Goal: Check status

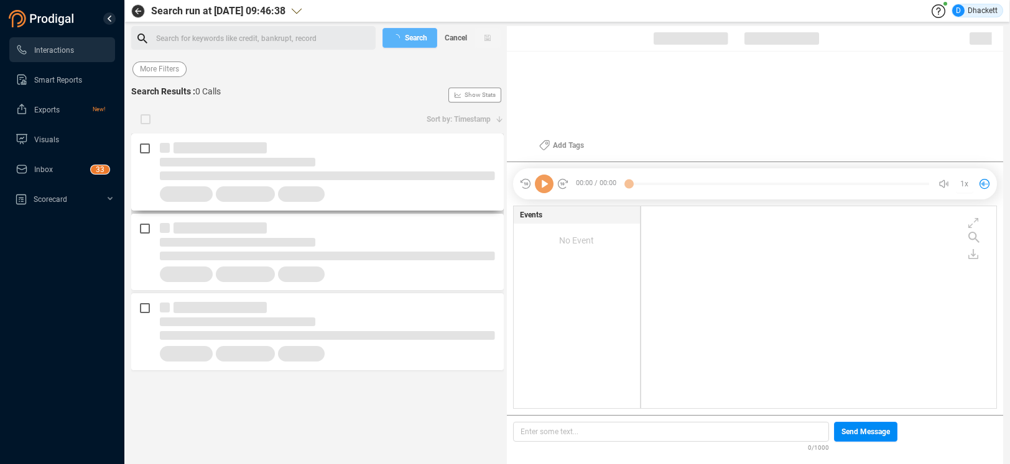
scroll to position [199, 348]
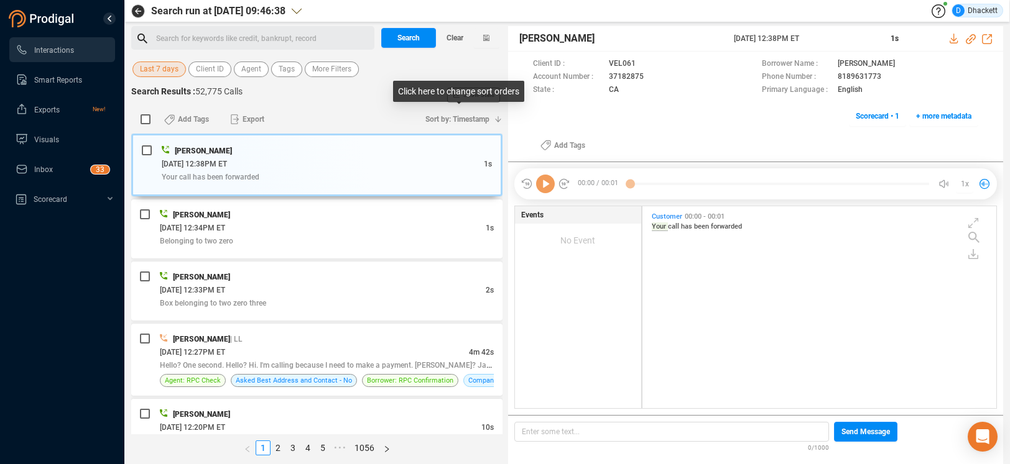
click at [252, 77] on div "Last 7 days Client ID Agent Tags More Filters" at bounding box center [316, 69] width 371 height 19
click at [247, 73] on span "Agent" at bounding box center [251, 70] width 20 height 16
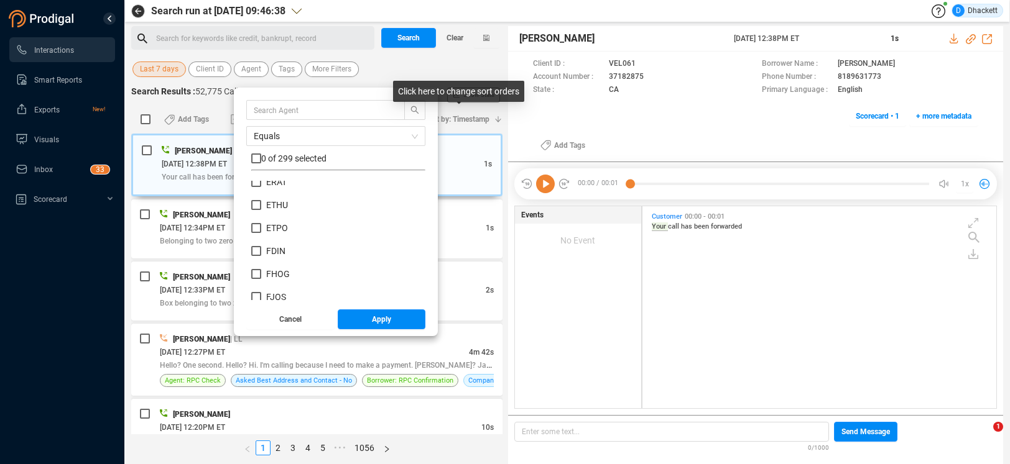
scroll to position [2402, 0]
click at [256, 201] on input "ERAT" at bounding box center [256, 200] width 10 height 10
checkbox input "true"
click at [386, 317] on span "Apply" at bounding box center [381, 320] width 19 height 20
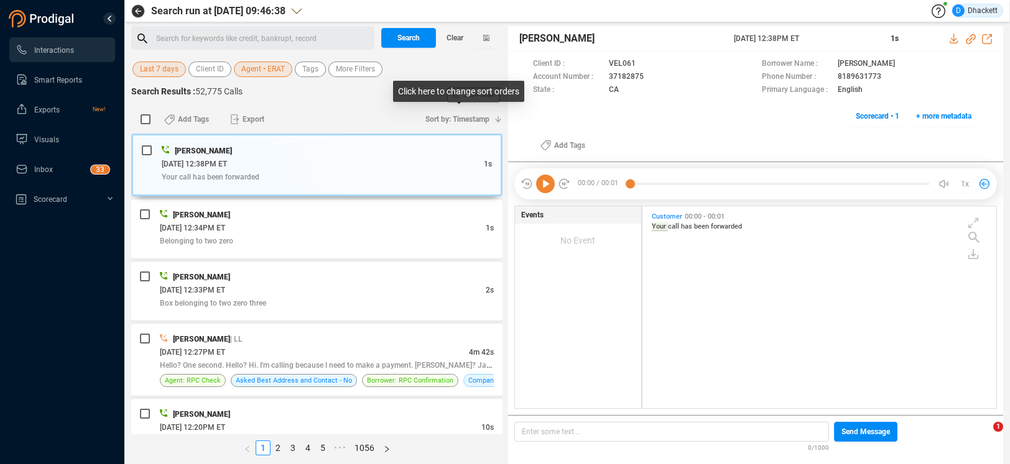
click at [163, 71] on span "Last 7 days" at bounding box center [159, 70] width 39 height 16
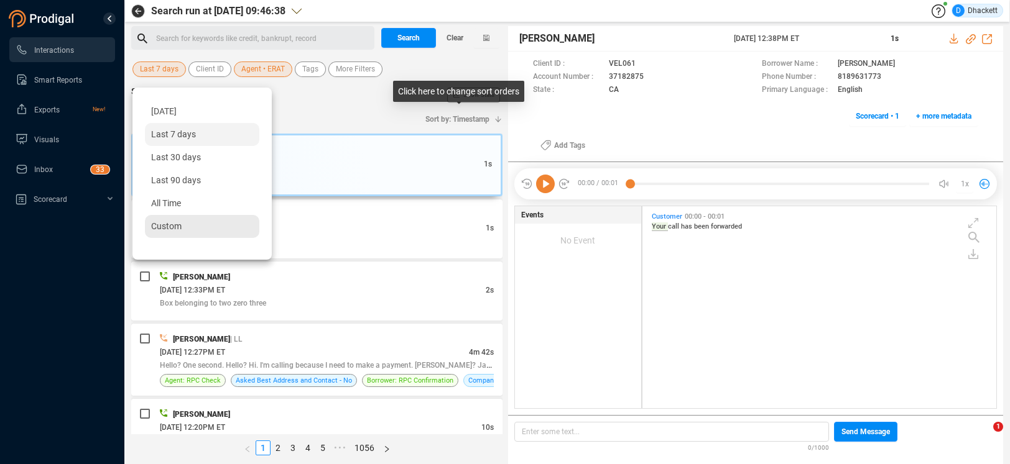
click at [154, 228] on span "Custom" at bounding box center [166, 226] width 30 height 10
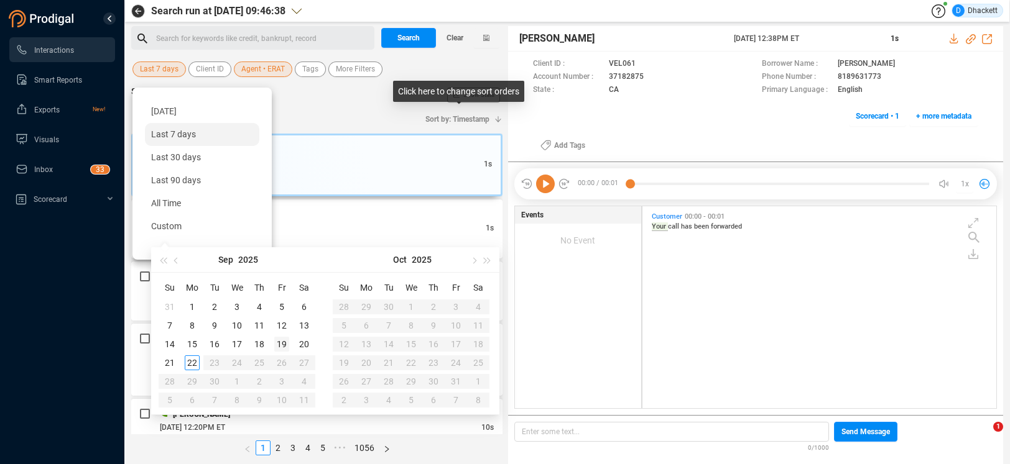
type input "[DATE]"
click at [283, 344] on div "19" at bounding box center [281, 344] width 15 height 15
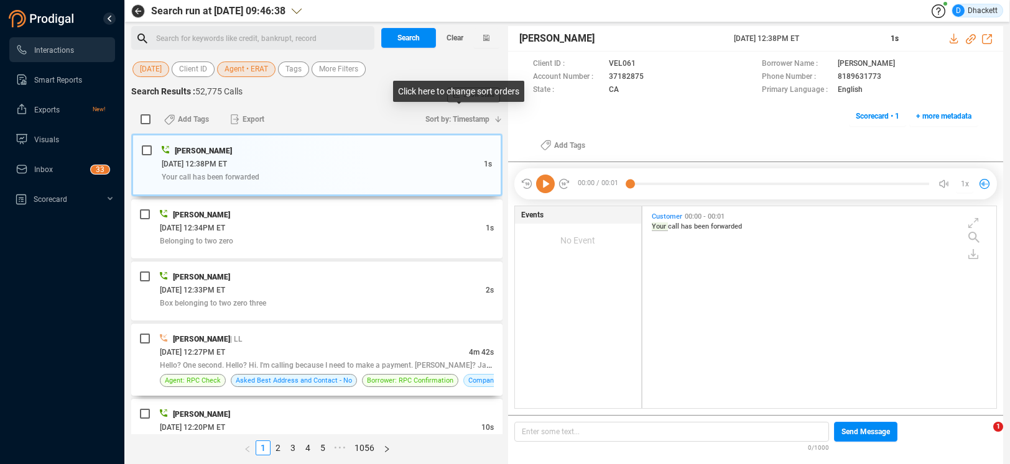
click at [283, 344] on div "[PERSON_NAME] | LL" at bounding box center [327, 339] width 334 height 13
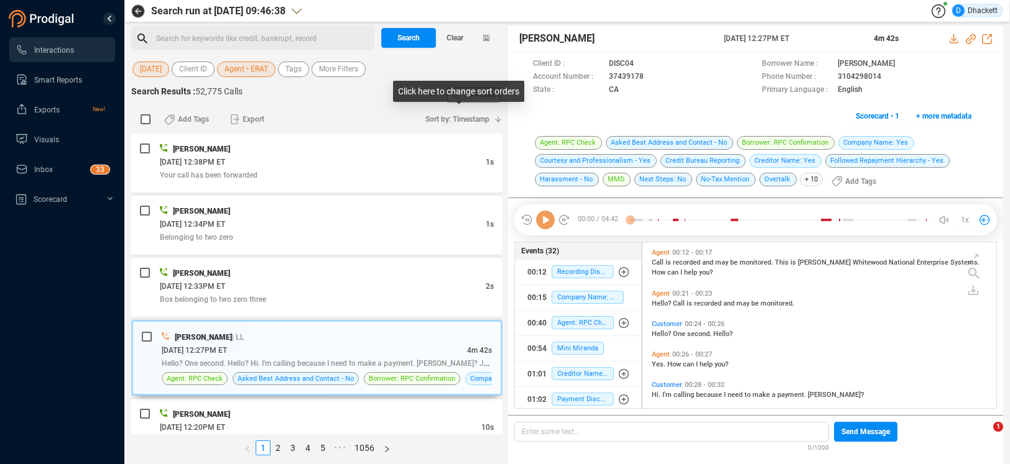
scroll to position [163, 348]
click at [404, 40] on span "Search" at bounding box center [408, 38] width 22 height 20
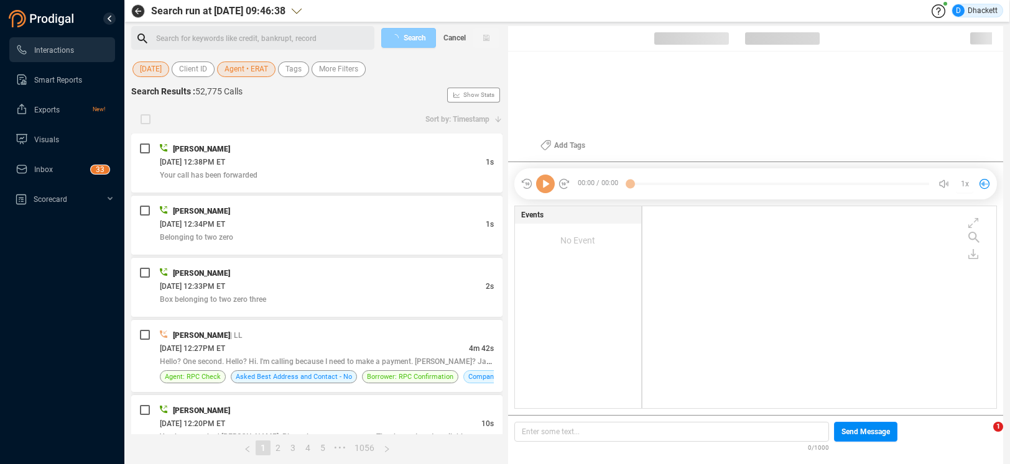
scroll to position [199, 348]
